Goal: Find specific page/section: Find specific page/section

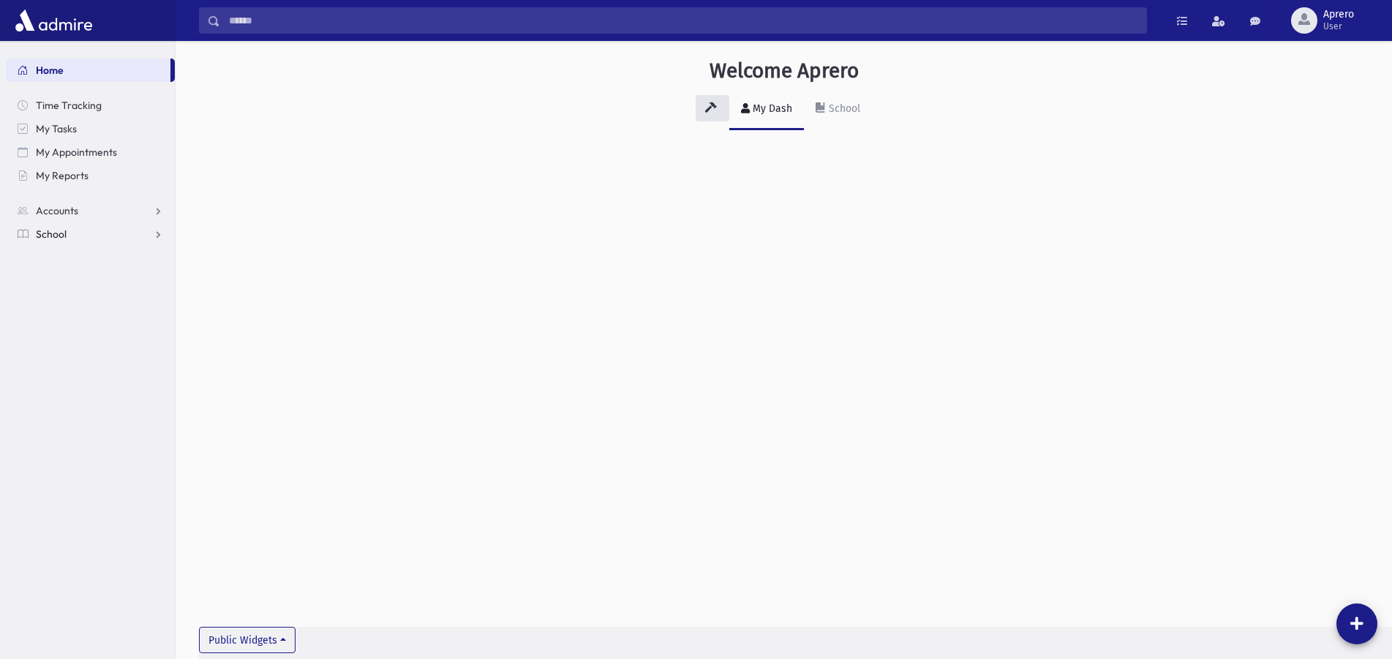
click at [42, 235] on span "School" at bounding box center [51, 233] width 31 height 13
click at [63, 255] on span "Students" at bounding box center [64, 257] width 40 height 13
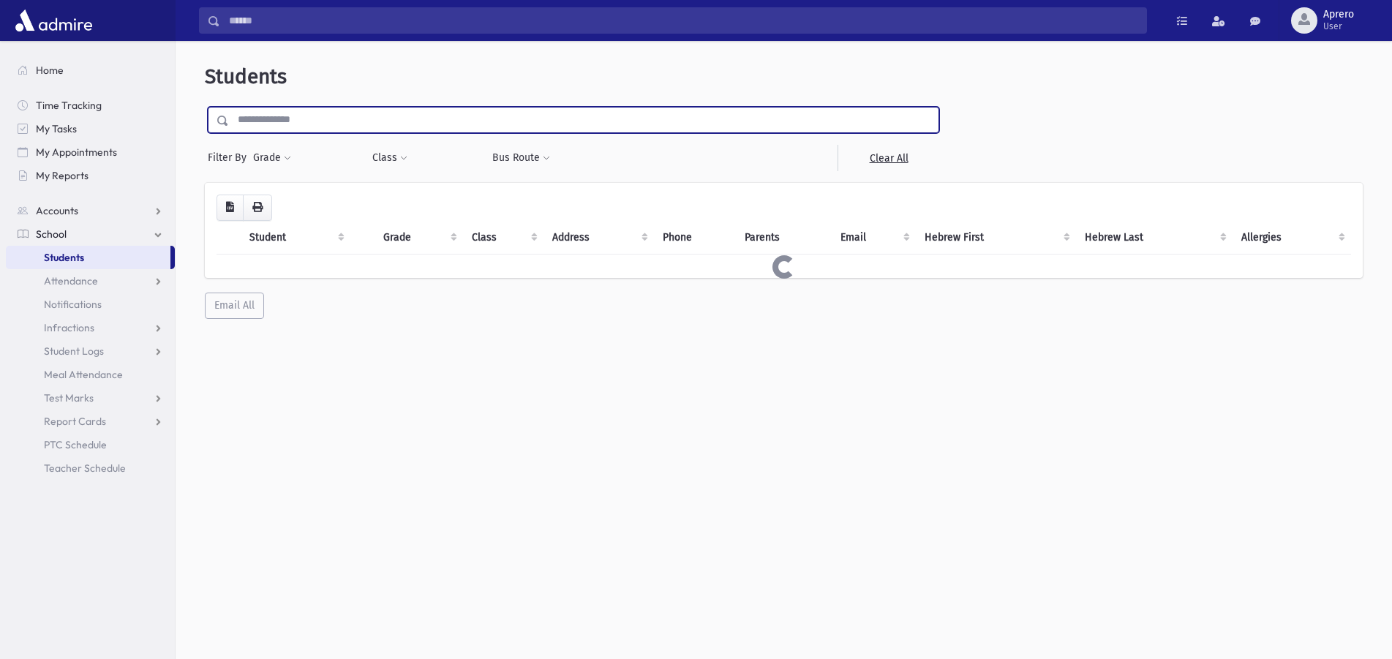
click at [335, 122] on input "text" at bounding box center [583, 120] width 709 height 26
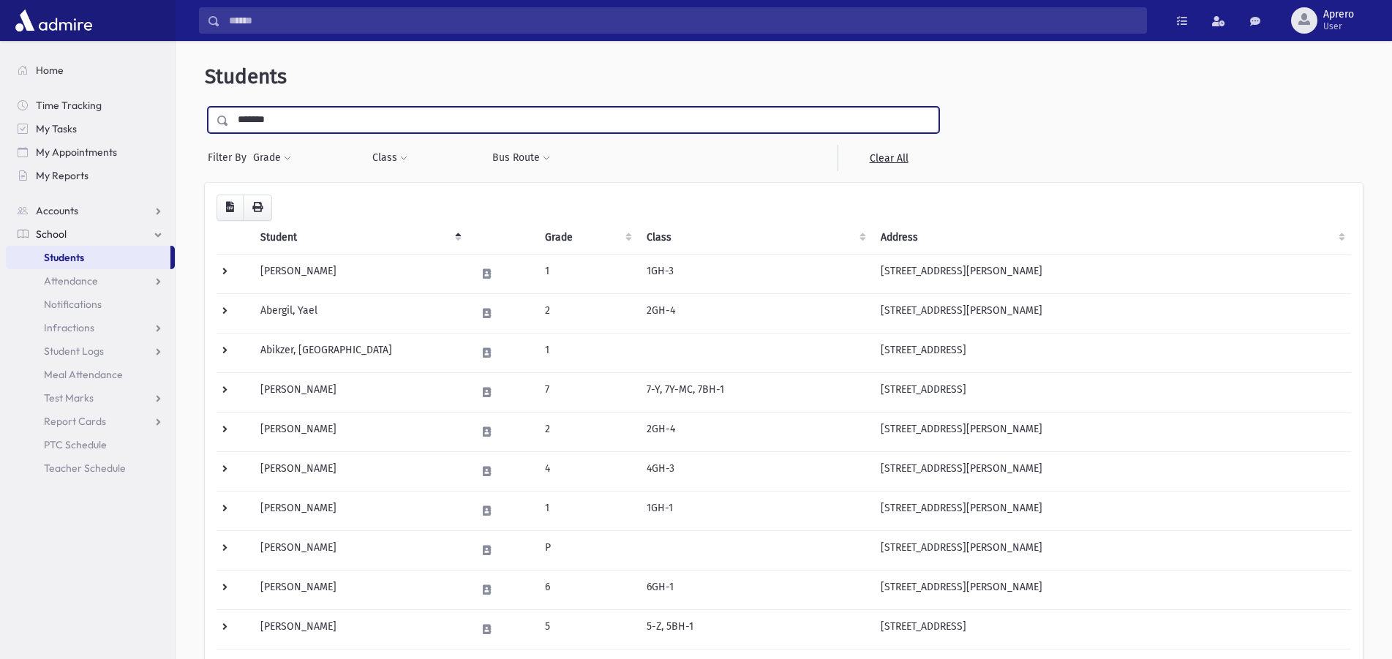
type input "*******"
click at [205, 107] on input "submit" at bounding box center [225, 117] width 41 height 20
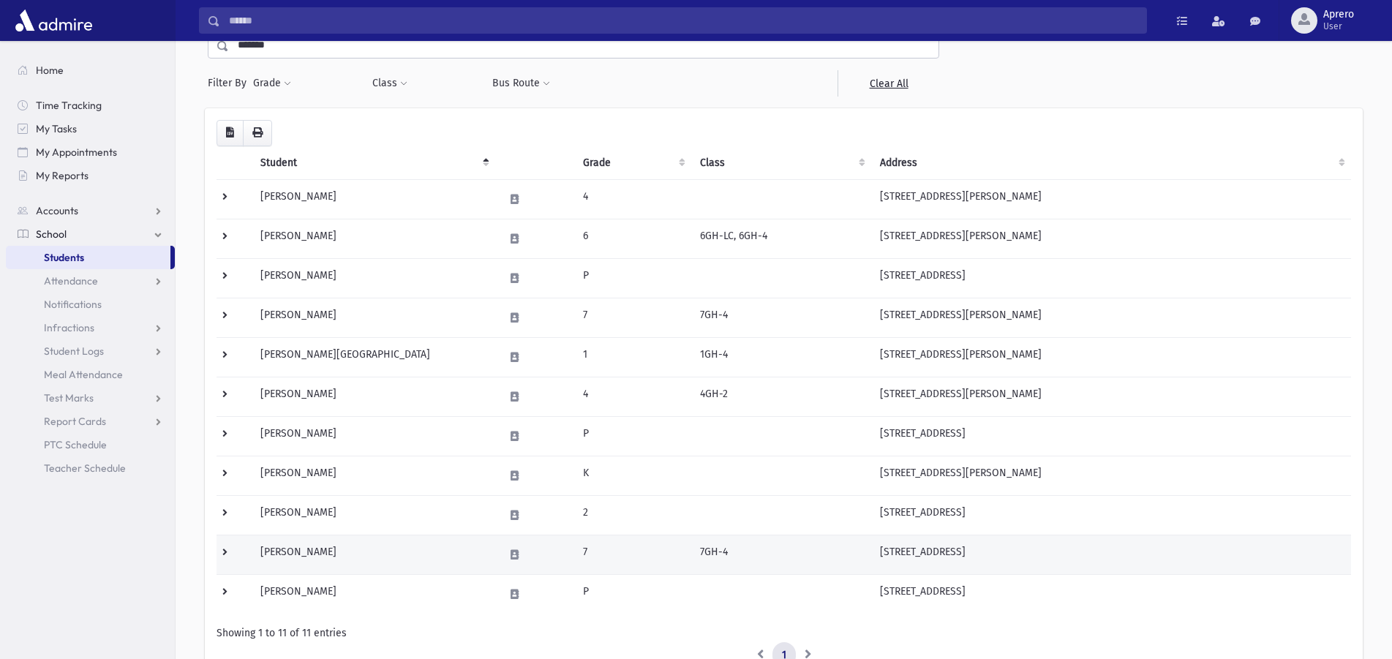
scroll to position [149, 0]
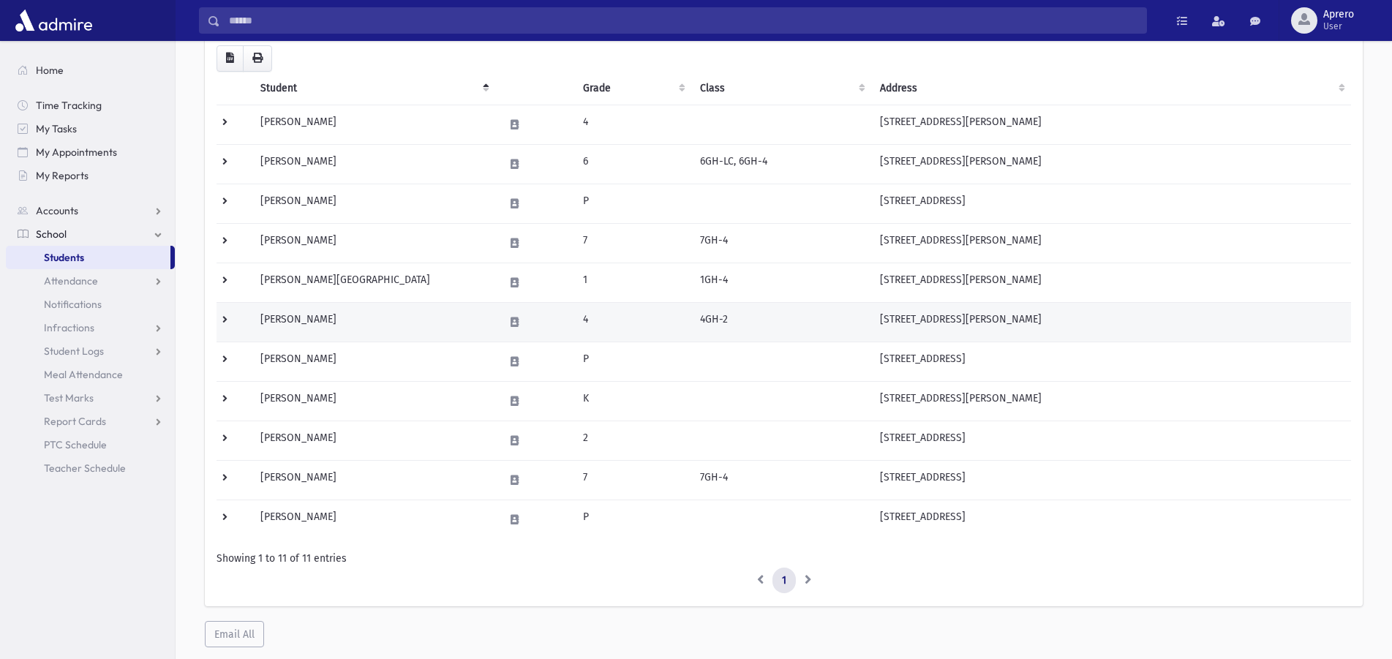
click at [334, 315] on td "Kaufman, Shoshana" at bounding box center [374, 321] width 244 height 39
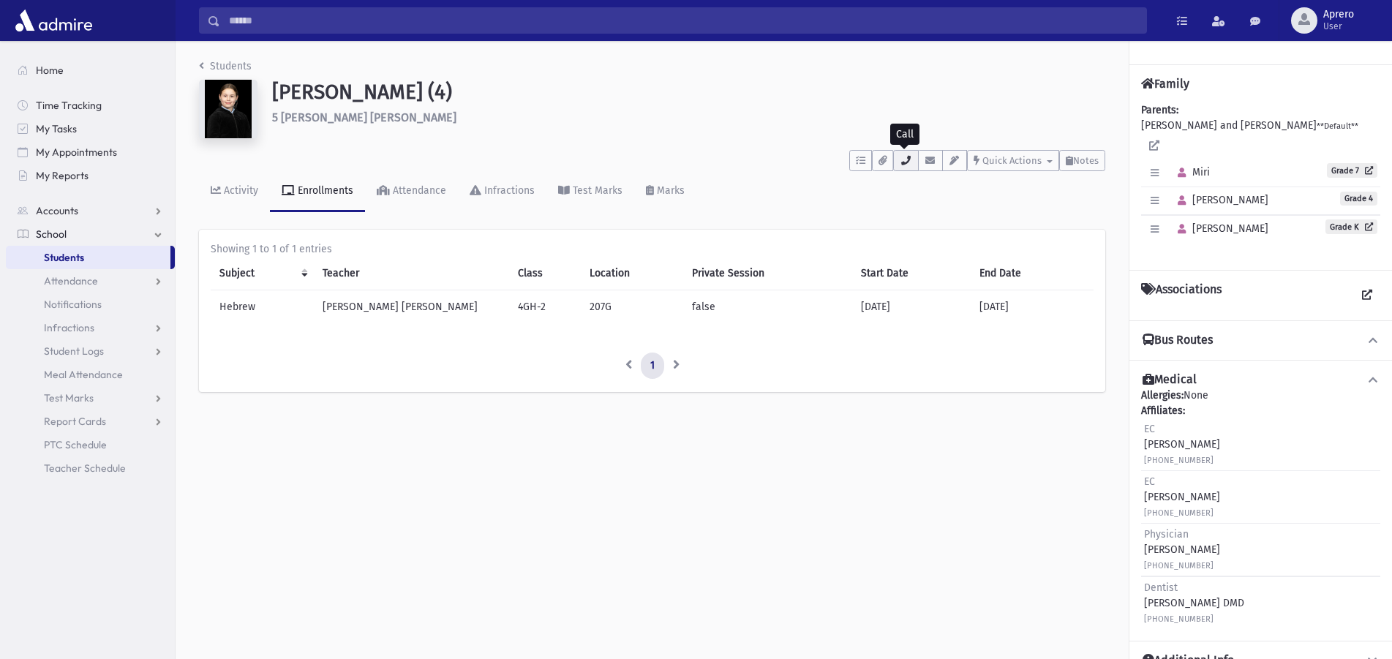
click at [908, 163] on icon "button" at bounding box center [906, 161] width 12 height 10
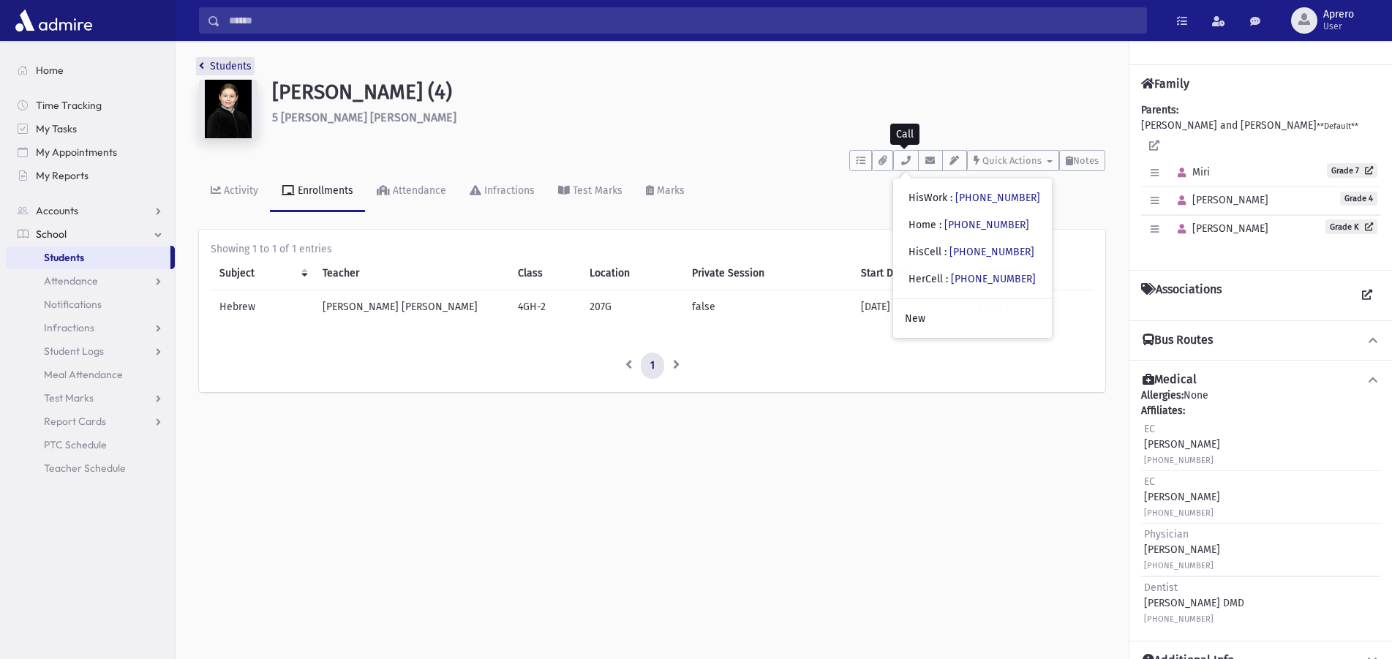
click at [214, 67] on link "Students" at bounding box center [225, 66] width 53 height 12
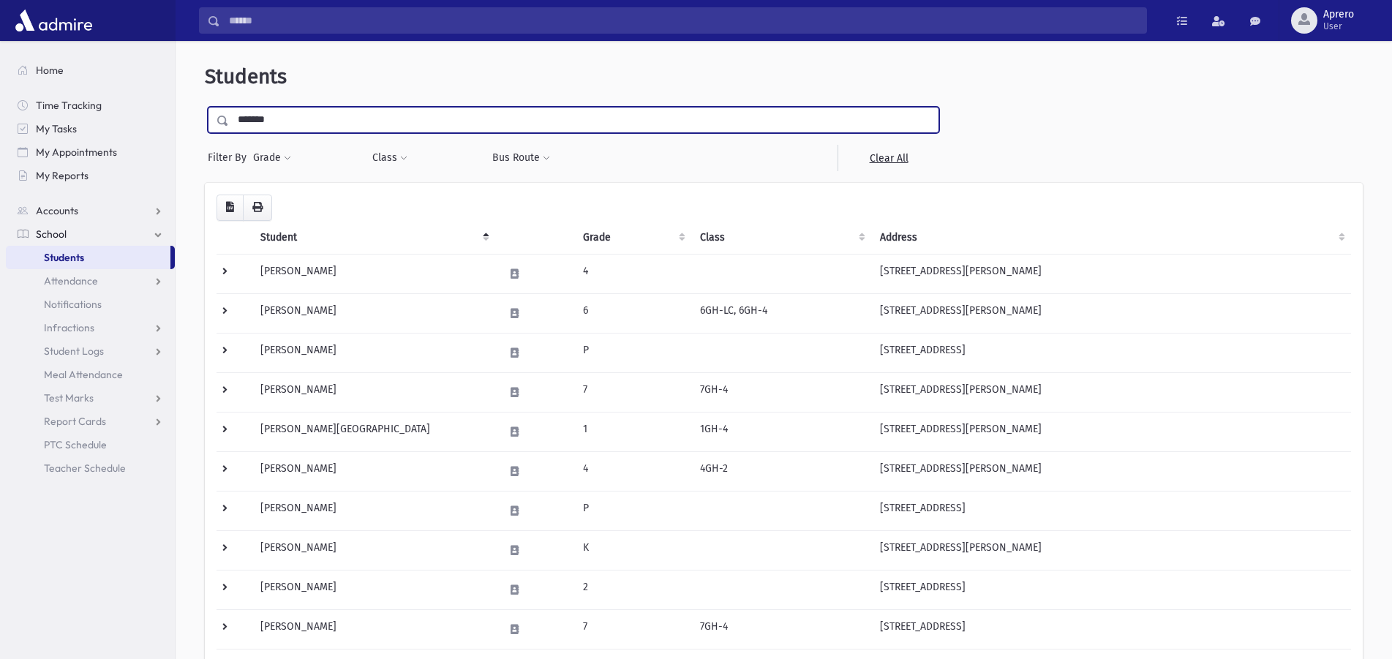
drag, startPoint x: 279, startPoint y: 120, endPoint x: 225, endPoint y: 119, distance: 54.1
click at [229, 119] on input "*******" at bounding box center [583, 120] width 709 height 26
type input "********"
click at [205, 107] on input "submit" at bounding box center [225, 117] width 41 height 20
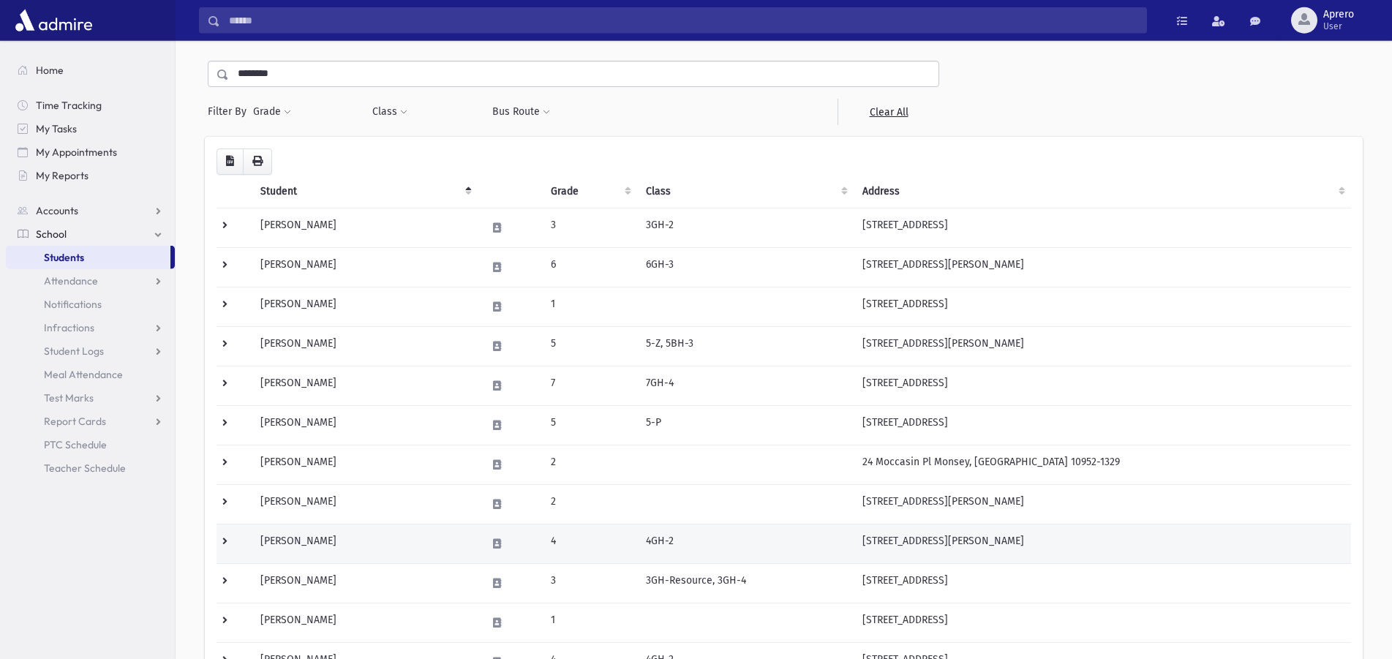
scroll to position [75, 0]
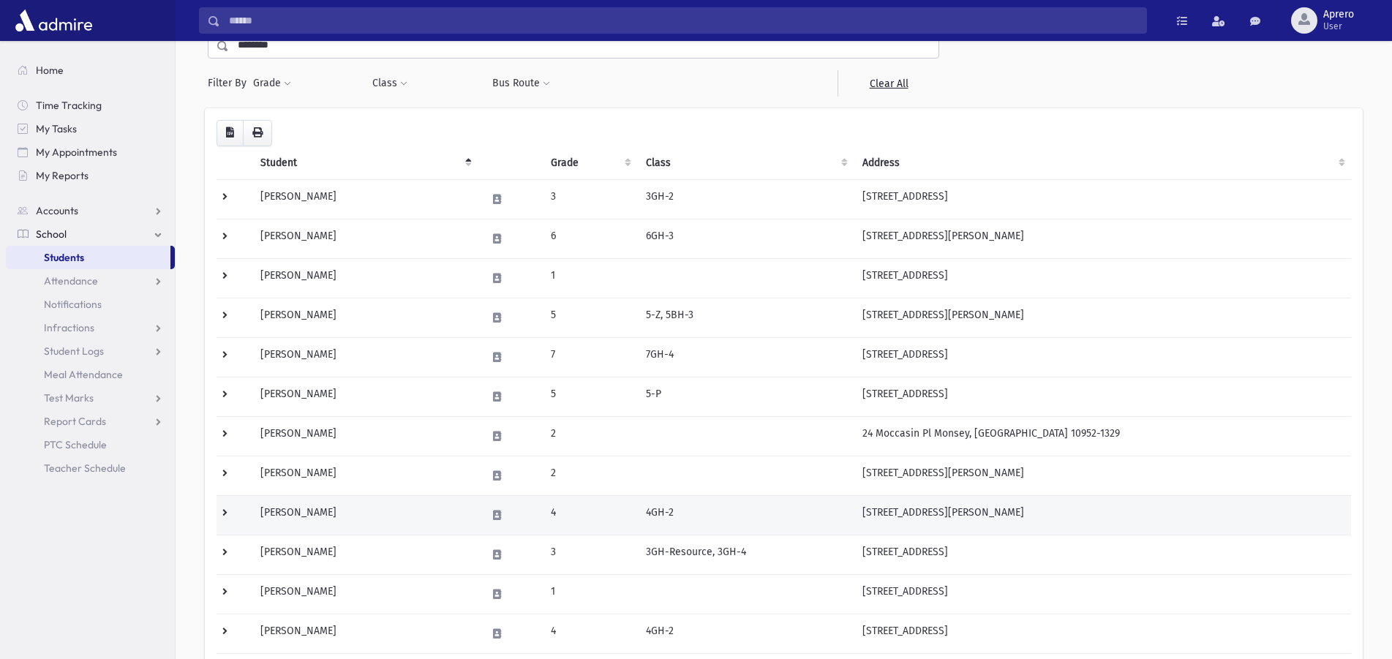
click at [324, 510] on td "Friedman, Faya" at bounding box center [365, 514] width 226 height 39
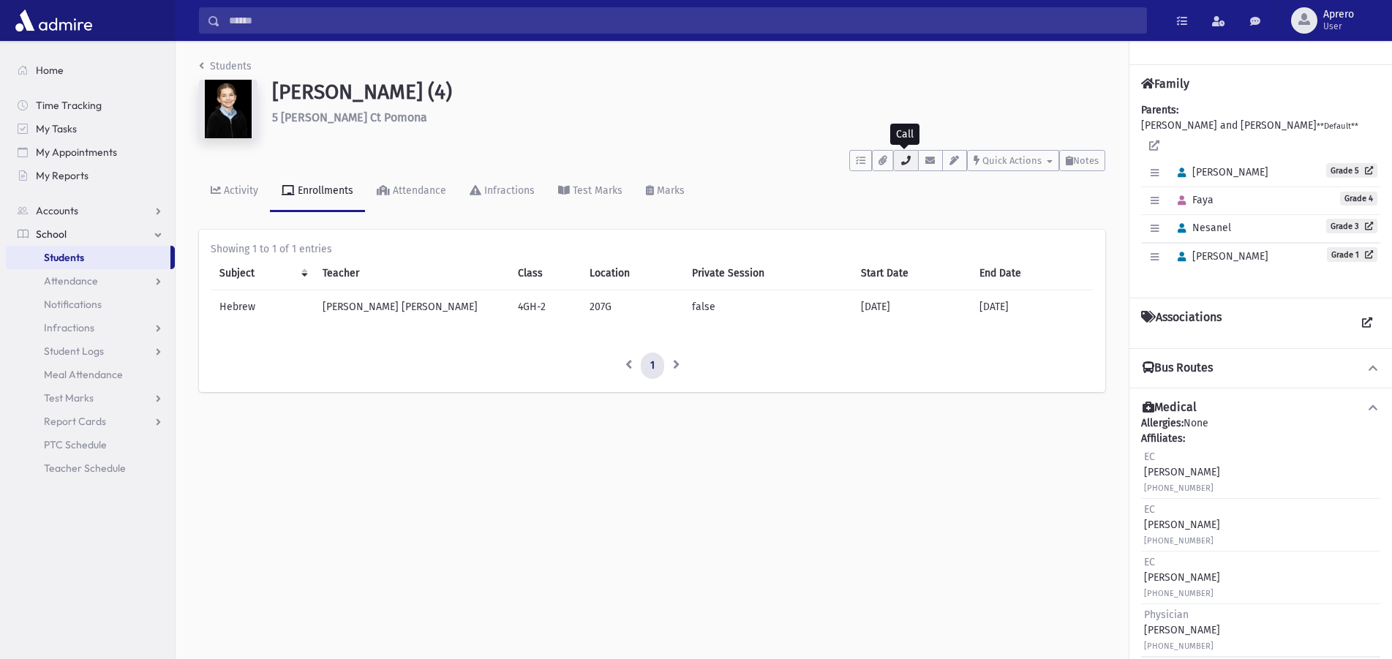
click at [903, 157] on icon "button" at bounding box center [906, 161] width 12 height 10
